Goal: Transaction & Acquisition: Purchase product/service

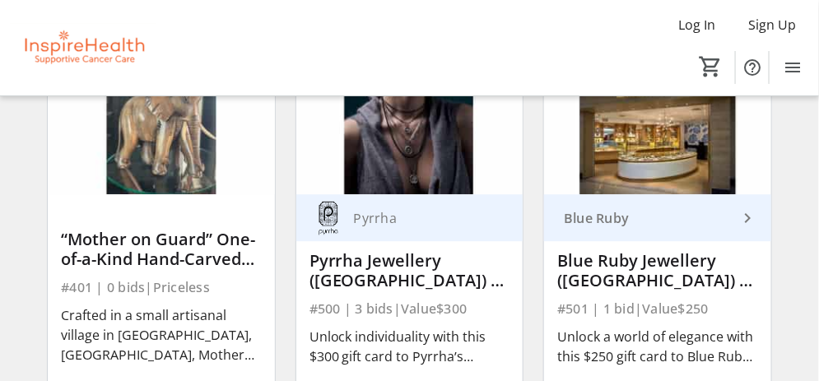
scroll to position [7663, 0]
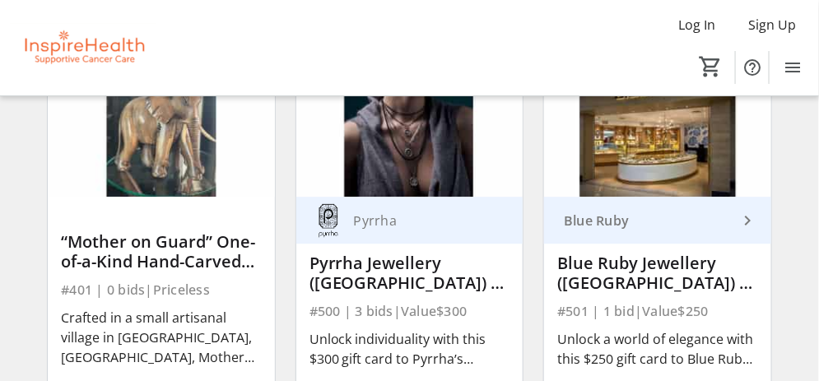
click at [494, 336] on div "Unlock individuality with this $300 gift card to Pyrrha’s Vancouver store and e…" at bounding box center [409, 348] width 201 height 39
click at [492, 322] on div "#500 | 3 bids | Value $300" at bounding box center [409, 310] width 201 height 23
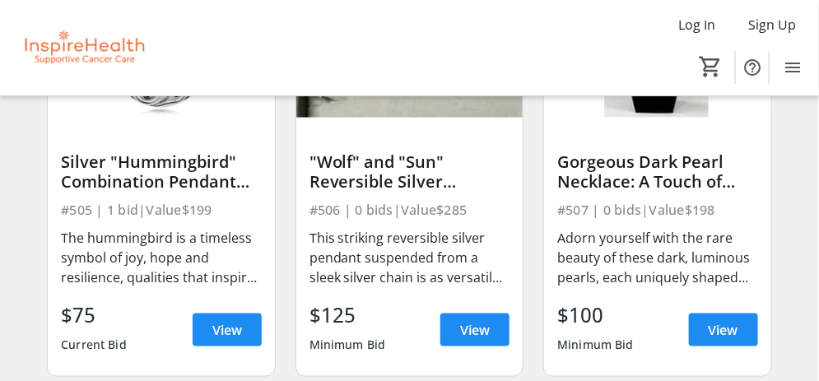
scroll to position [8573, 0]
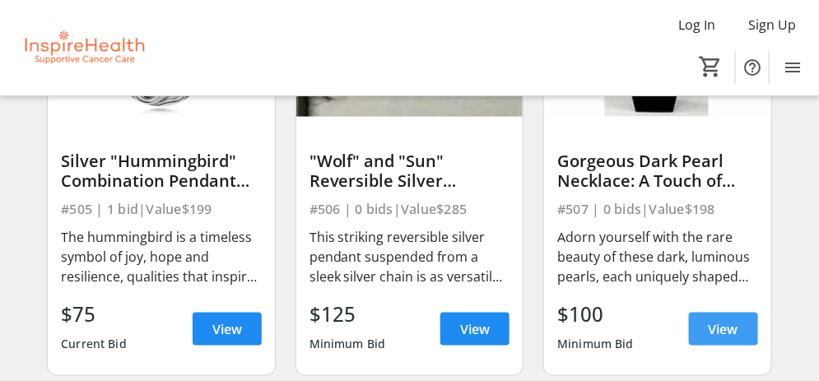
click at [727, 336] on span "View" at bounding box center [723, 329] width 30 height 20
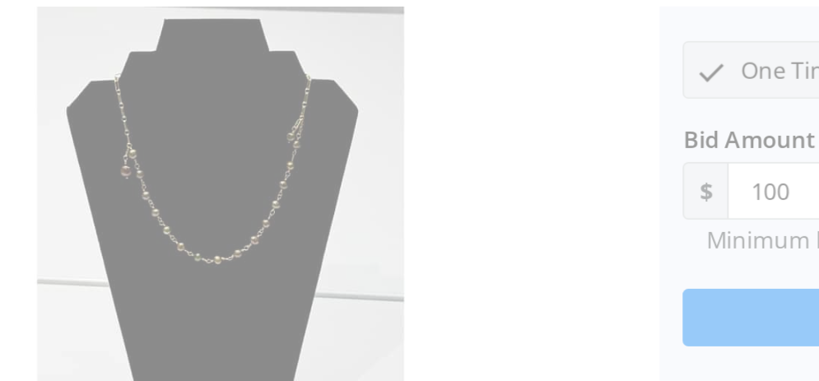
scroll to position [14, 0]
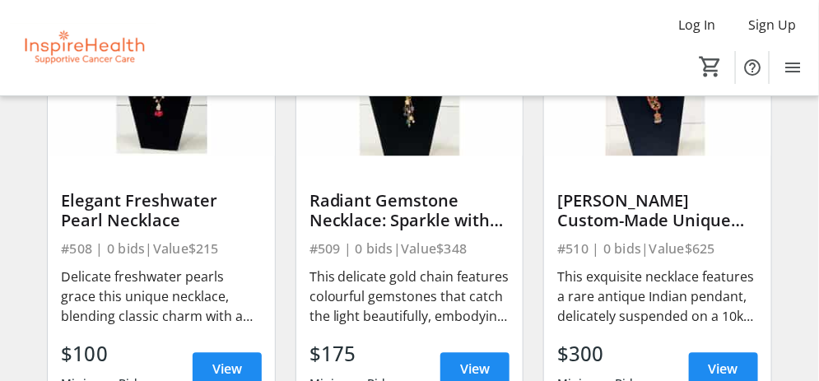
scroll to position [8950, 0]
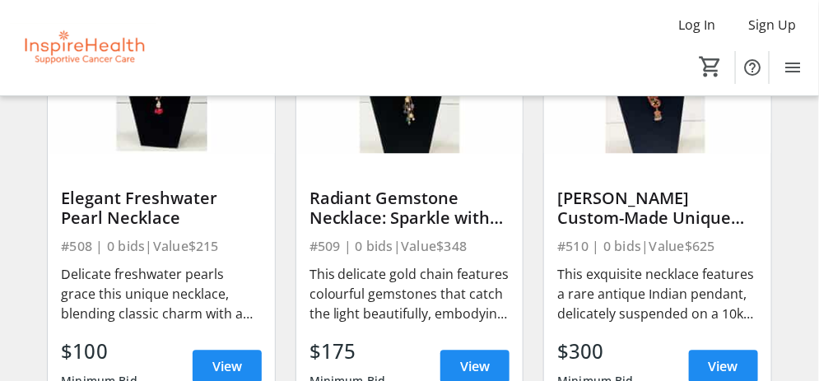
click at [536, 317] on div "[PERSON_NAME] Custom-Made Unique 10K Gold Chain and Pendant #510 | 0 bids | Val…" at bounding box center [657, 219] width 248 height 414
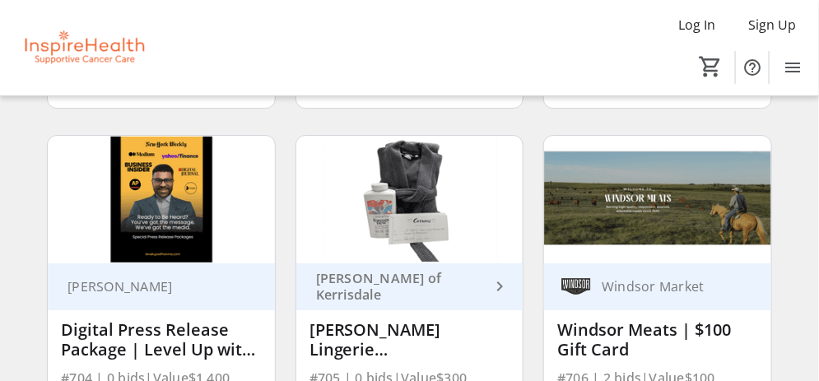
scroll to position [11342, 0]
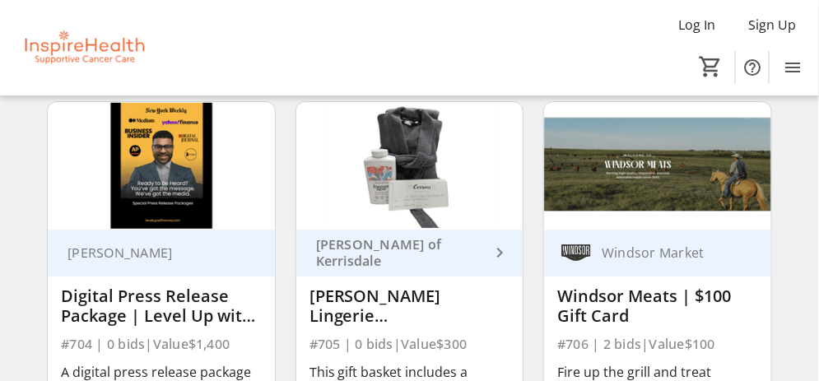
click at [486, 310] on div "[PERSON_NAME] Lingerie ([GEOGRAPHIC_DATA]) | Gift Basket" at bounding box center [409, 305] width 201 height 39
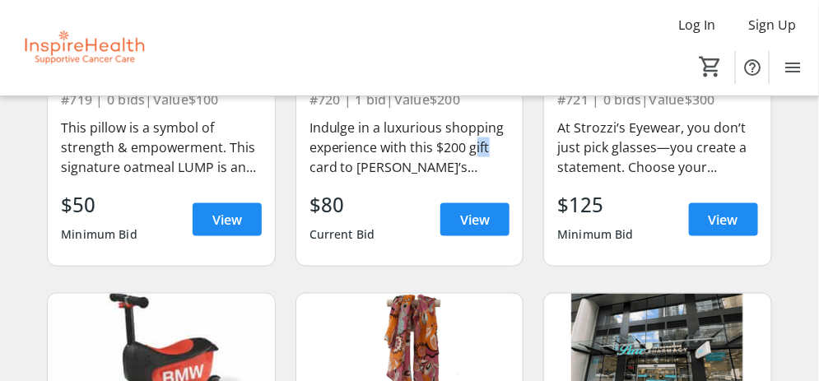
scroll to position [13675, 0]
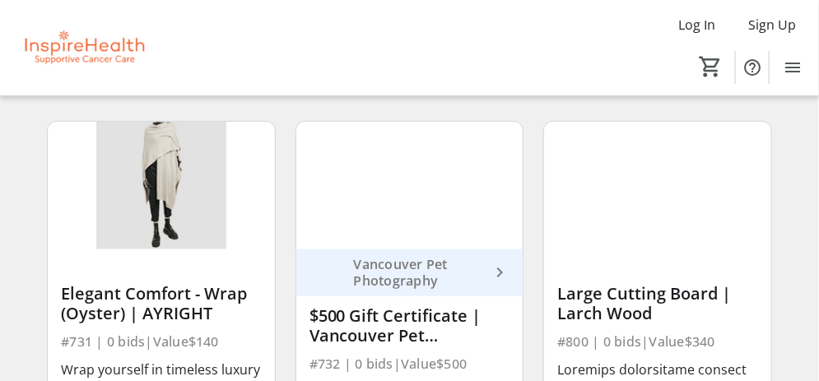
scroll to position [15085, 0]
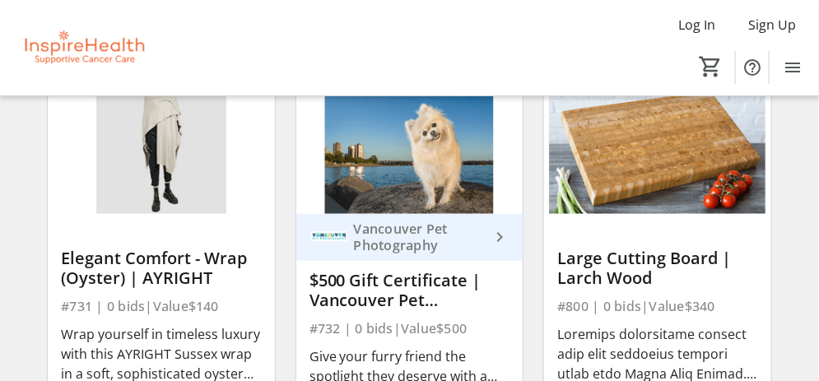
click at [494, 313] on div "$500 Gift Certificate | Vancouver Pet Photography" at bounding box center [409, 290] width 201 height 46
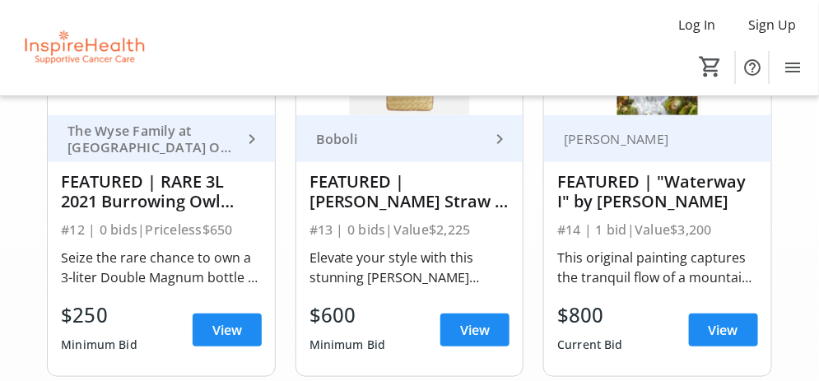
scroll to position [0, 0]
